Goal: Check status: Check status

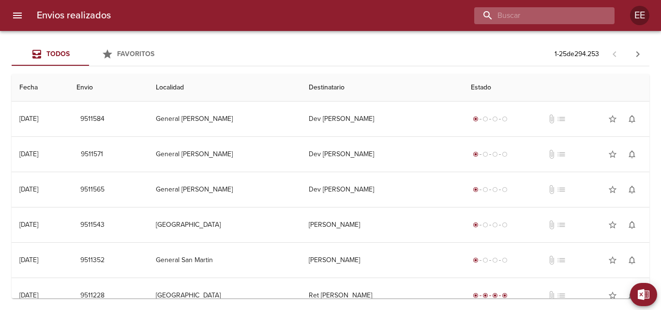
click at [557, 20] on input "buscar" at bounding box center [536, 15] width 124 height 17
type input "9496775"
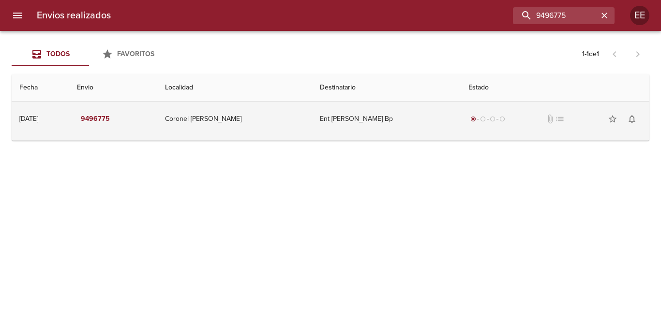
click at [283, 123] on td "Coronel [PERSON_NAME]" at bounding box center [234, 119] width 155 height 35
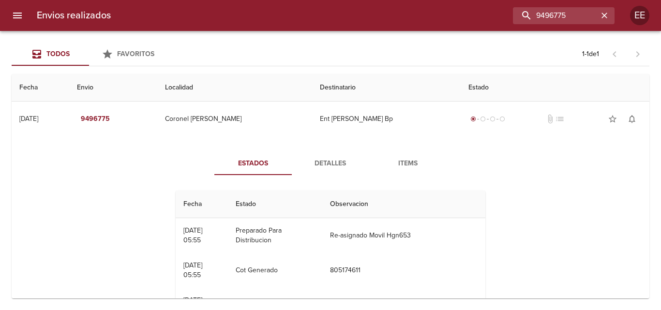
click at [314, 168] on span "Detalles" at bounding box center [330, 164] width 66 height 12
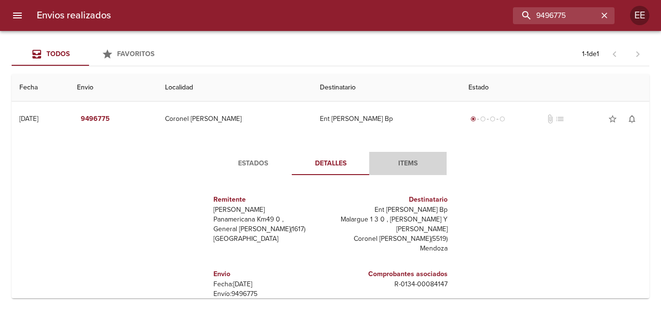
click at [394, 161] on span "Items" at bounding box center [408, 164] width 66 height 12
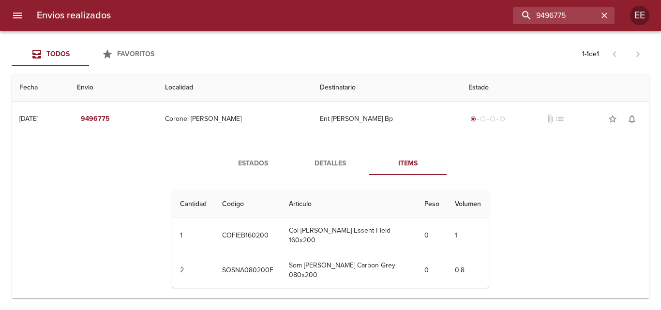
click at [251, 161] on span "Estados" at bounding box center [253, 164] width 66 height 12
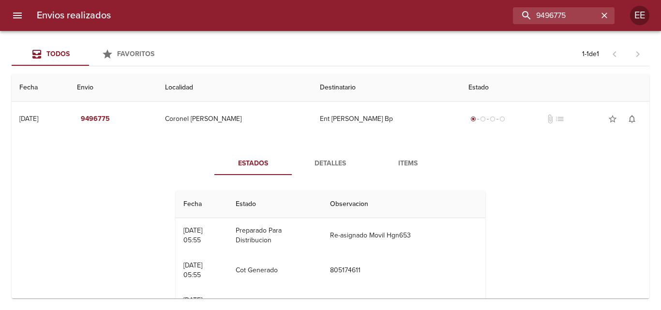
click at [320, 148] on div "Estados Detalles Items Fecha Estado Observacion 18/08 [DATE] 05:55 Preparado Pa…" at bounding box center [330, 264] width 622 height 248
click at [327, 160] on span "Detalles" at bounding box center [330, 164] width 66 height 12
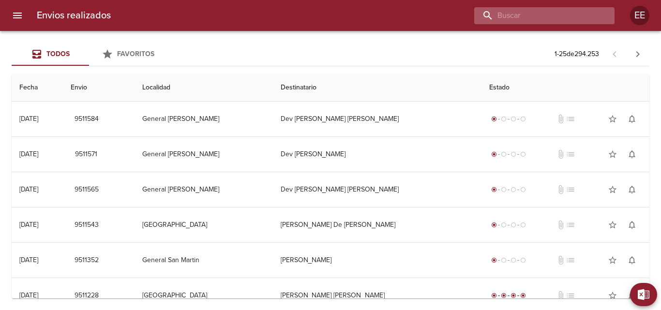
click at [558, 15] on input "buscar" at bounding box center [536, 15] width 124 height 17
click at [515, 19] on input "buscar" at bounding box center [536, 15] width 124 height 17
type input "carletti"
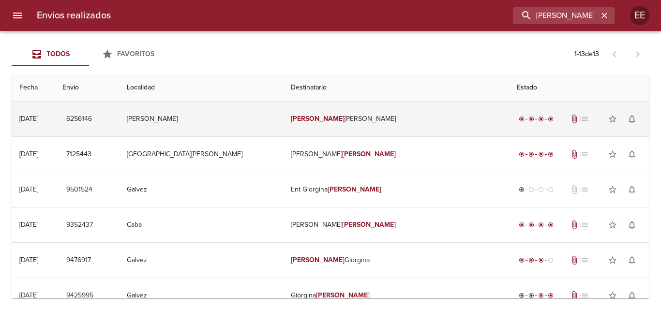
click at [374, 120] on td "Carletti Lucia" at bounding box center [395, 119] width 225 height 35
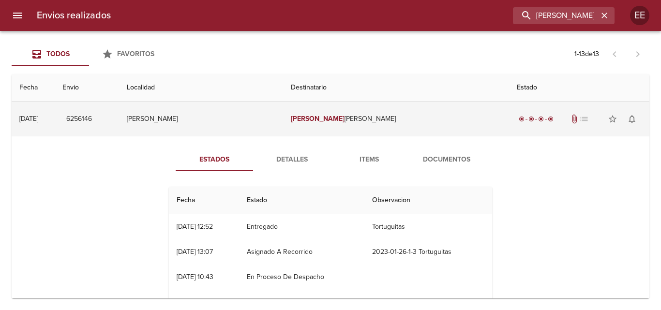
click at [241, 118] on td "Wilde" at bounding box center [201, 119] width 164 height 35
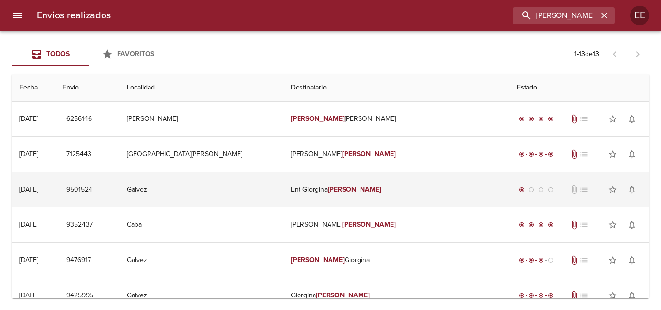
click at [217, 192] on td "Galvez" at bounding box center [201, 189] width 164 height 35
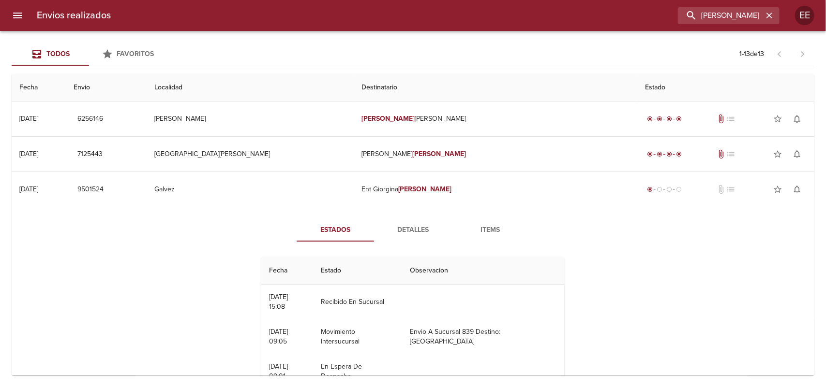
click at [405, 215] on div "Estados Detalles Items Fecha Estado Observacion 15/08 15/08/2025 15:08 Recibido…" at bounding box center [412, 325] width 787 height 237
click at [410, 229] on span "Detalles" at bounding box center [413, 230] width 66 height 12
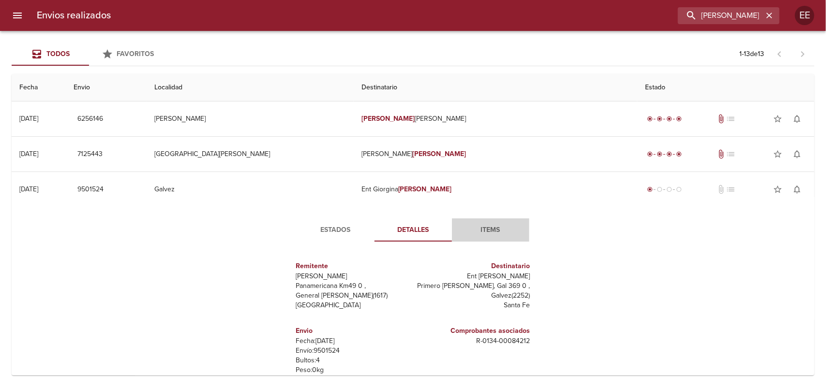
click at [484, 231] on span "Items" at bounding box center [491, 230] width 66 height 12
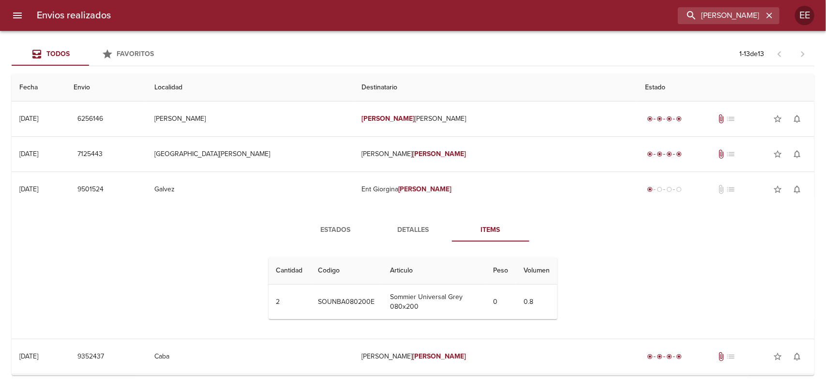
click at [412, 231] on span "Detalles" at bounding box center [413, 230] width 66 height 12
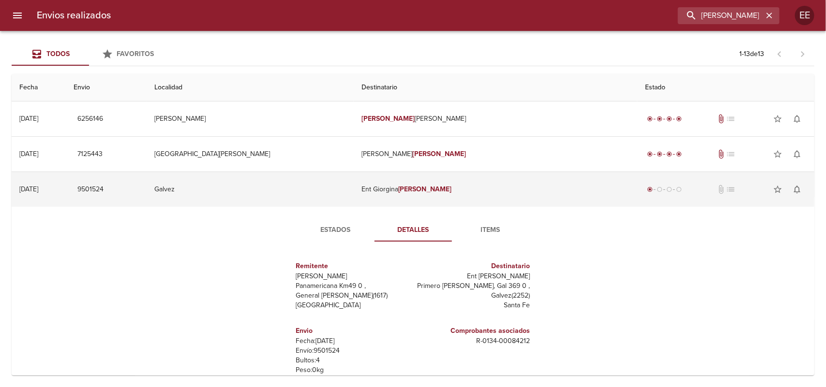
drag, startPoint x: 330, startPoint y: 228, endPoint x: 322, endPoint y: 201, distance: 28.3
click at [330, 227] on span "Estados" at bounding box center [336, 230] width 66 height 12
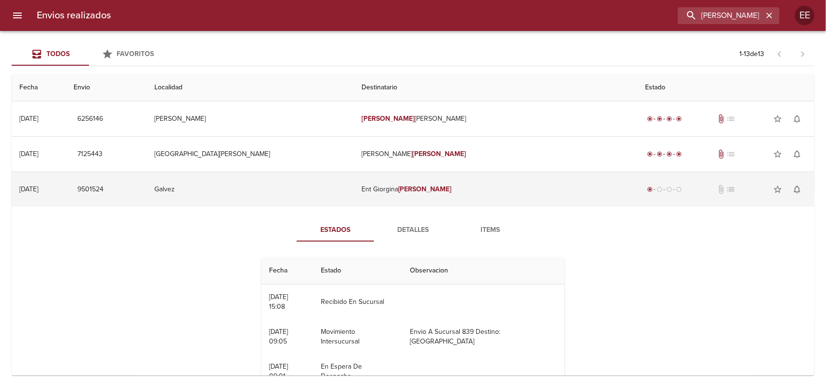
click at [322, 201] on td "Galvez" at bounding box center [250, 189] width 207 height 35
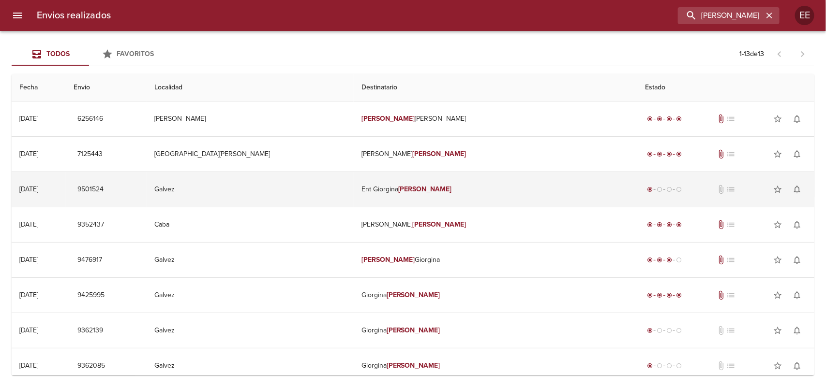
click at [322, 201] on td "Galvez" at bounding box center [250, 189] width 207 height 35
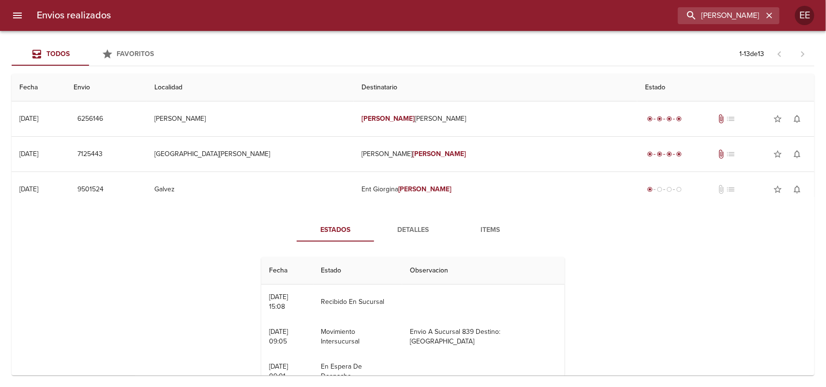
click at [397, 231] on span "Detalles" at bounding box center [413, 230] width 66 height 12
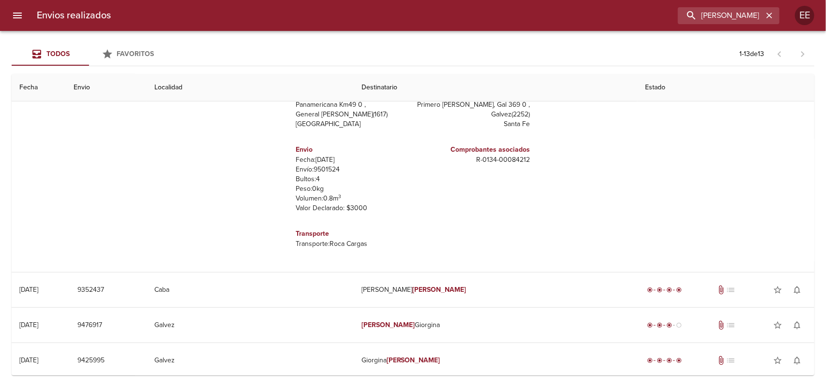
scroll to position [60, 0]
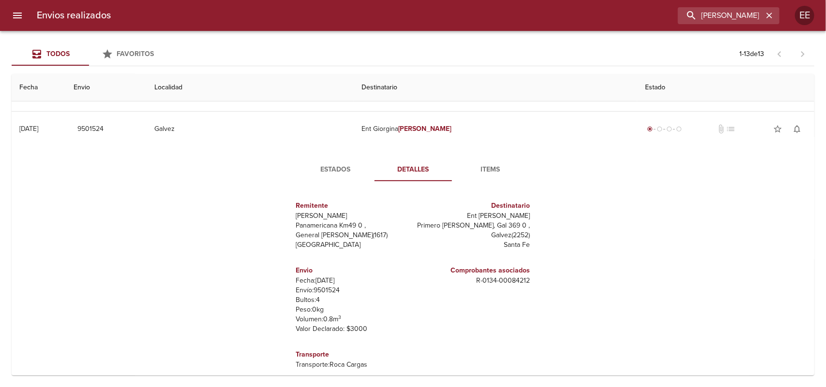
click at [475, 174] on span "Items" at bounding box center [491, 170] width 66 height 12
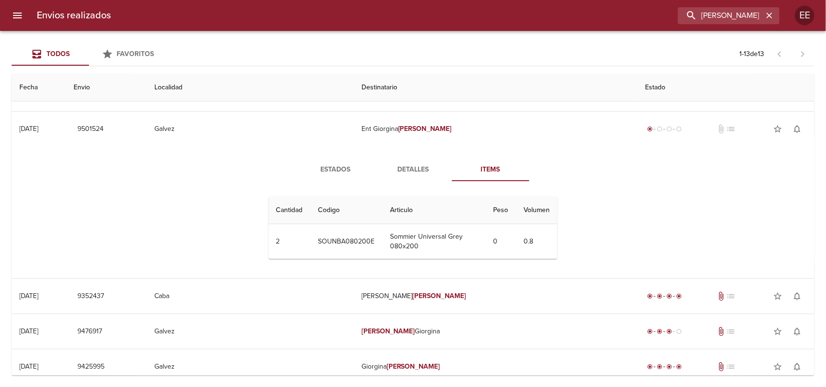
click at [392, 168] on span "Detalles" at bounding box center [413, 170] width 66 height 12
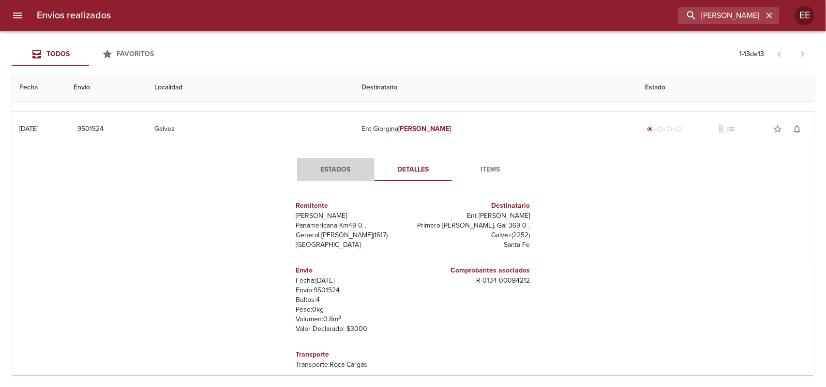
click at [330, 168] on span "Estados" at bounding box center [336, 170] width 66 height 12
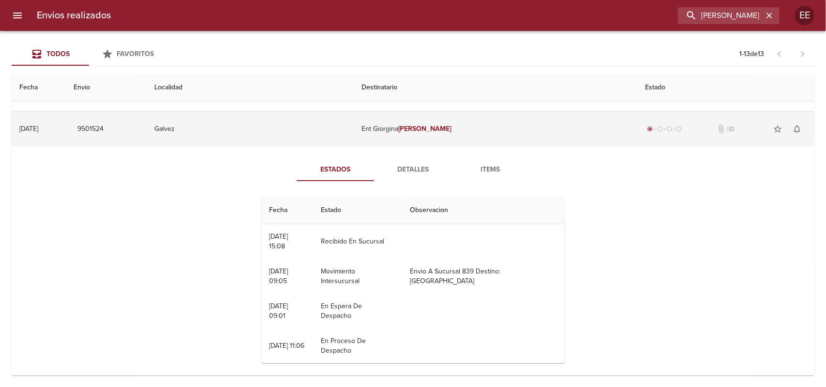
click at [281, 138] on td "Galvez" at bounding box center [250, 129] width 207 height 35
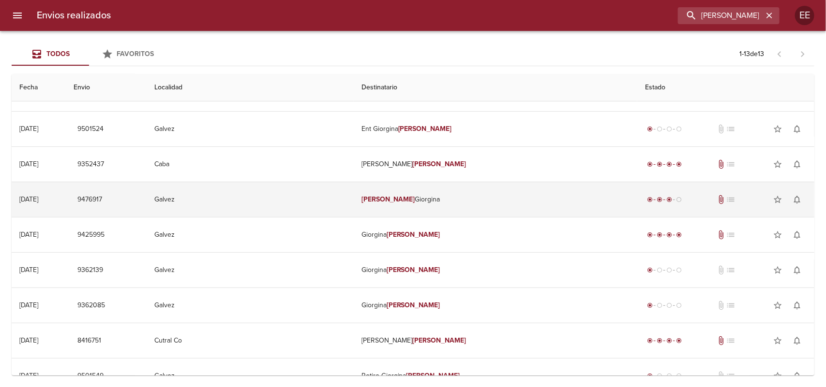
scroll to position [0, 0]
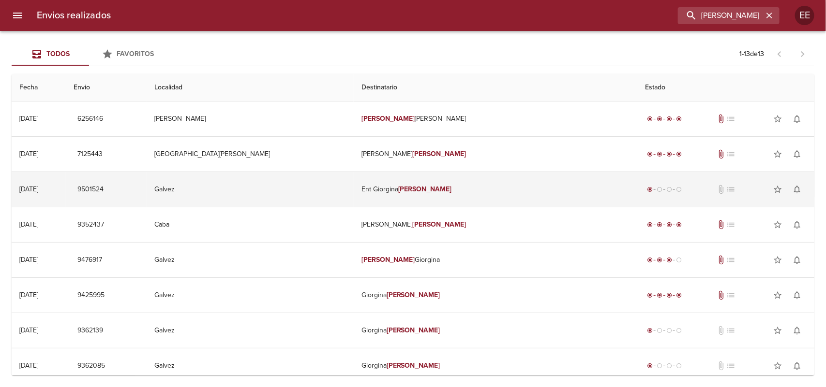
click at [308, 192] on td "Galvez" at bounding box center [250, 189] width 207 height 35
